Goal: Transaction & Acquisition: Purchase product/service

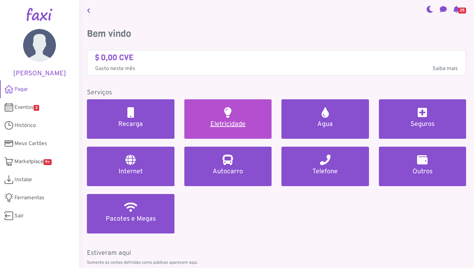
click at [220, 114] on link "Eletricidade" at bounding box center [227, 118] width 87 height 39
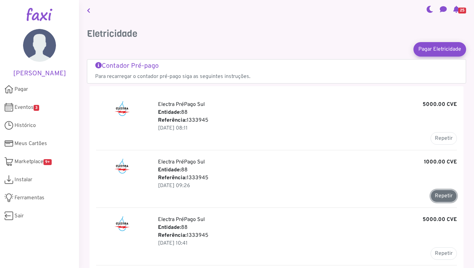
click at [446, 200] on button "Repetir" at bounding box center [443, 196] width 26 height 12
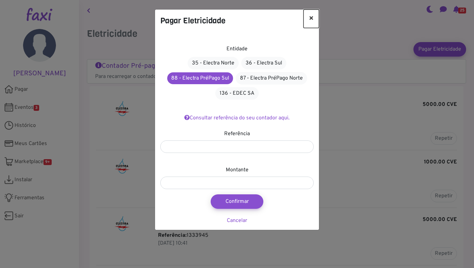
click at [309, 17] on button "×" at bounding box center [310, 19] width 15 height 18
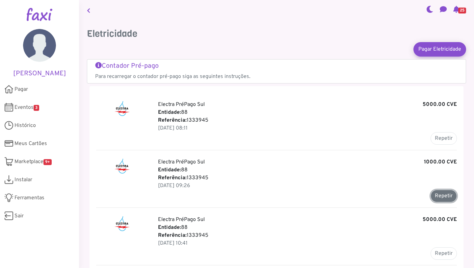
click at [440, 197] on button "Repetir" at bounding box center [443, 196] width 26 height 12
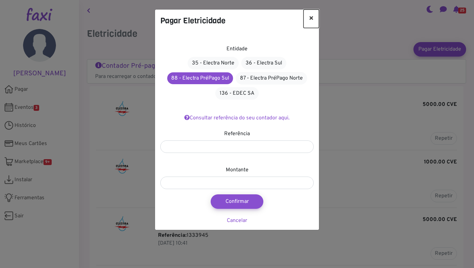
click at [309, 15] on button "×" at bounding box center [310, 19] width 15 height 18
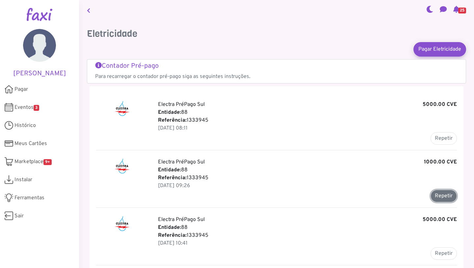
click at [439, 199] on button "Repetir" at bounding box center [443, 196] width 26 height 12
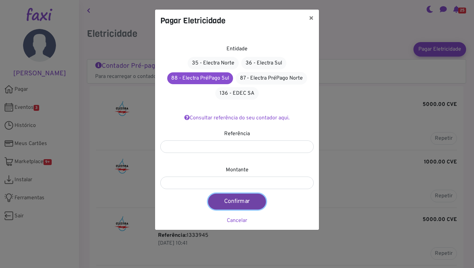
click at [240, 201] on button "Confirmar" at bounding box center [237, 202] width 58 height 16
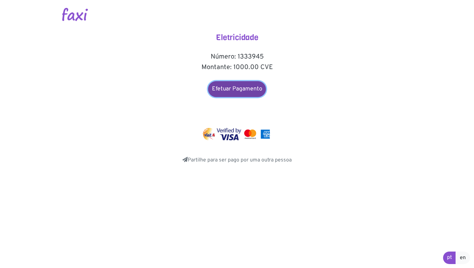
click at [231, 81] on link "Efetuar Pagamento" at bounding box center [237, 89] width 58 height 16
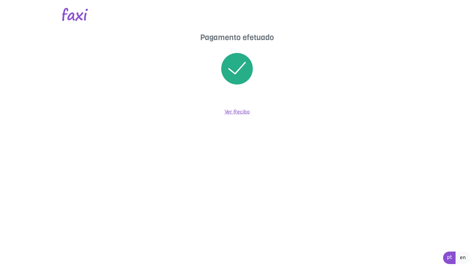
click at [240, 111] on link "Ver Recibo" at bounding box center [236, 112] width 25 height 7
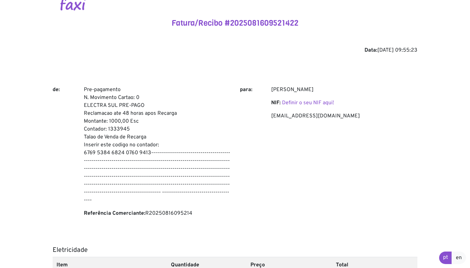
scroll to position [43, 0]
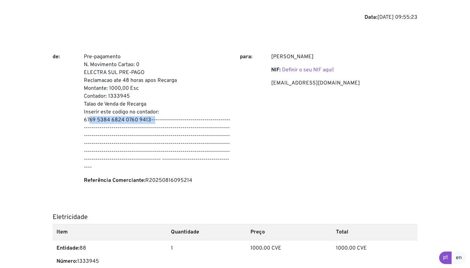
drag, startPoint x: 149, startPoint y: 119, endPoint x: 84, endPoint y: 118, distance: 65.5
click at [84, 118] on p "Pre-pagamento N. Movimento Cartao: 0 ELECTRA SUL PRE-PAGO Reclamacao ate 48 hor…" at bounding box center [157, 112] width 146 height 118
copy p "6769 5384 6824 0760 9413"
